Goal: Check status: Check status

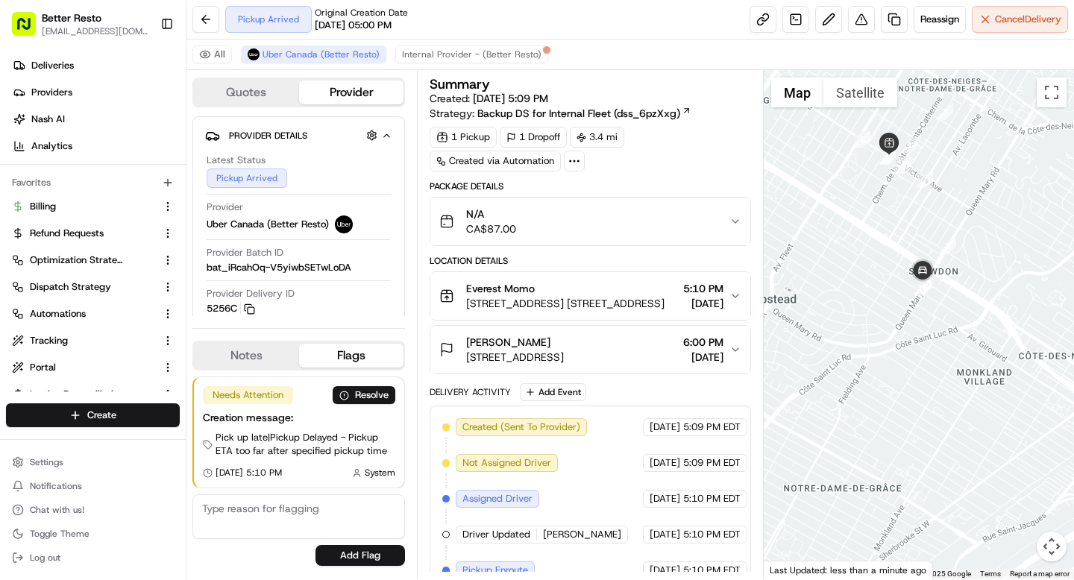
drag, startPoint x: 1039, startPoint y: 280, endPoint x: 896, endPoint y: 326, distance: 150.2
click at [896, 326] on div at bounding box center [918, 324] width 311 height 509
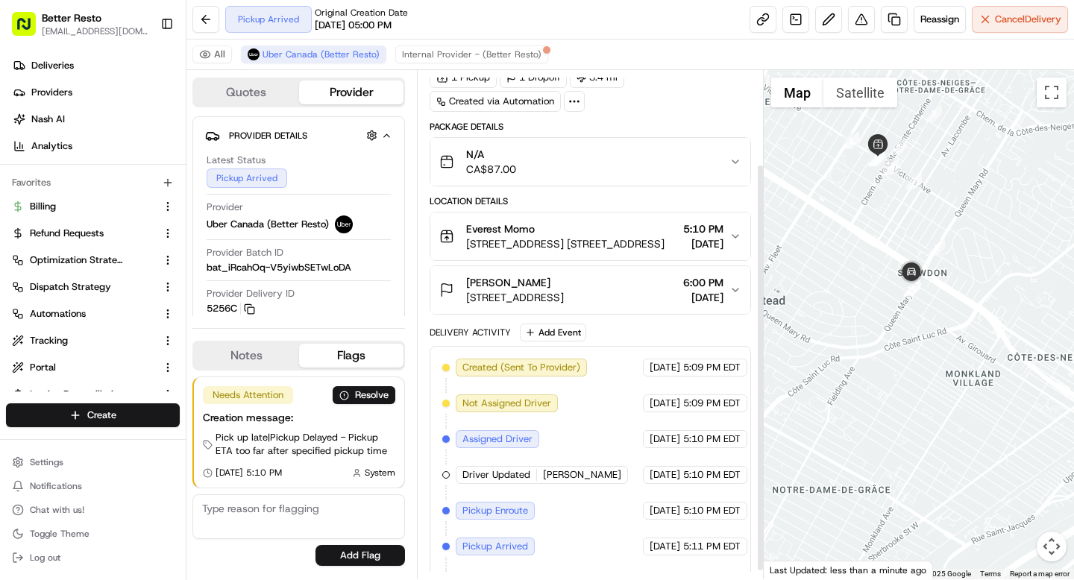
scroll to position [127, 0]
